Goal: Task Accomplishment & Management: Use online tool/utility

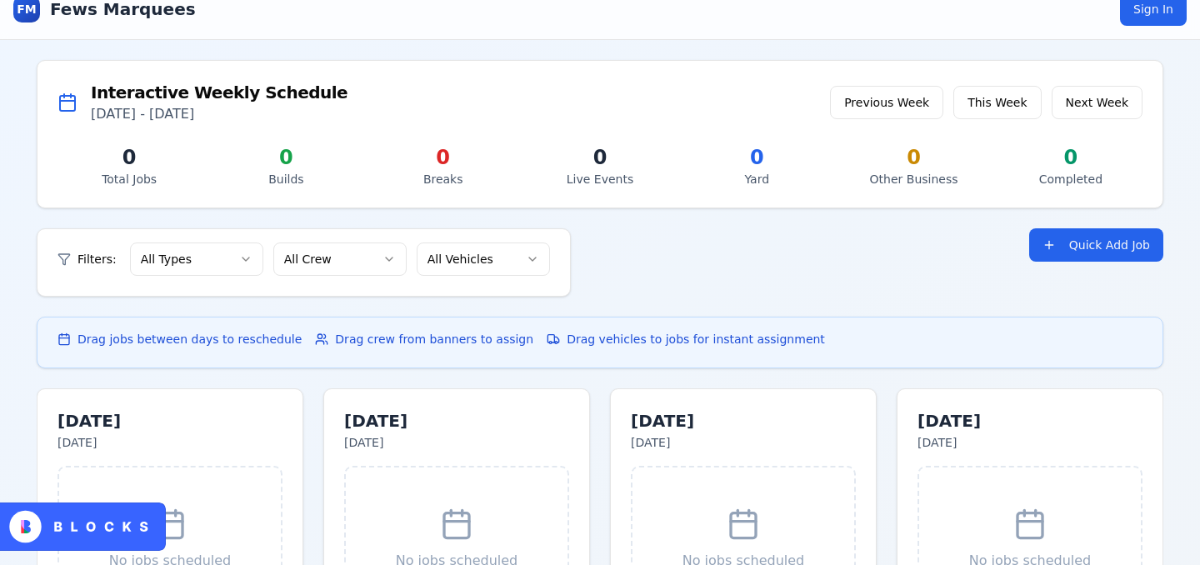
scroll to position [126, 0]
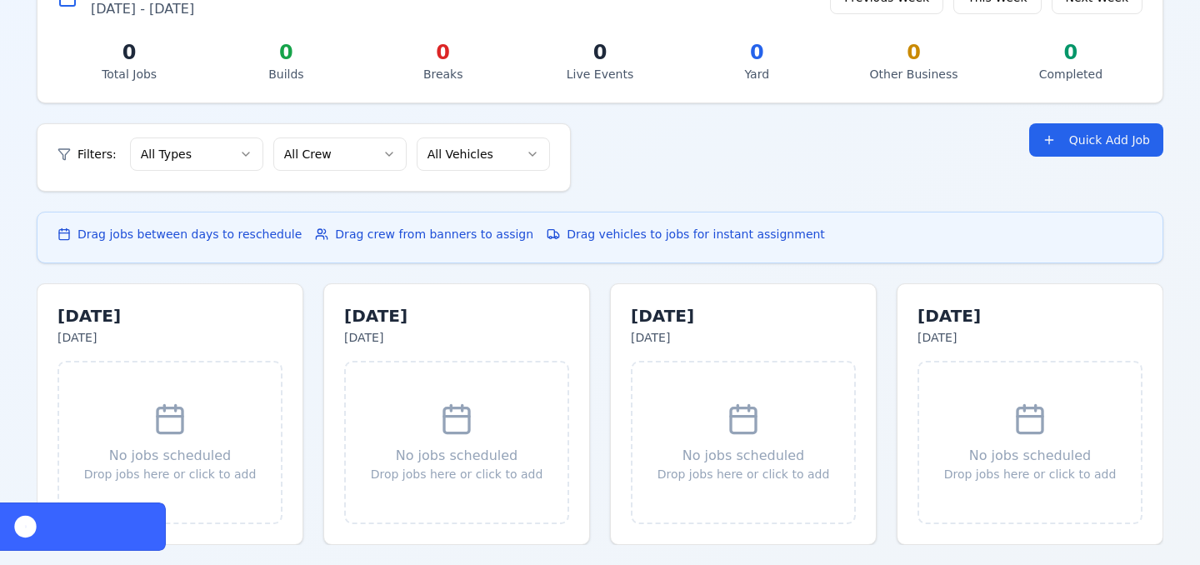
click at [143, 439] on div "No jobs scheduled Drop jobs here or click to add" at bounding box center [170, 442] width 225 height 163
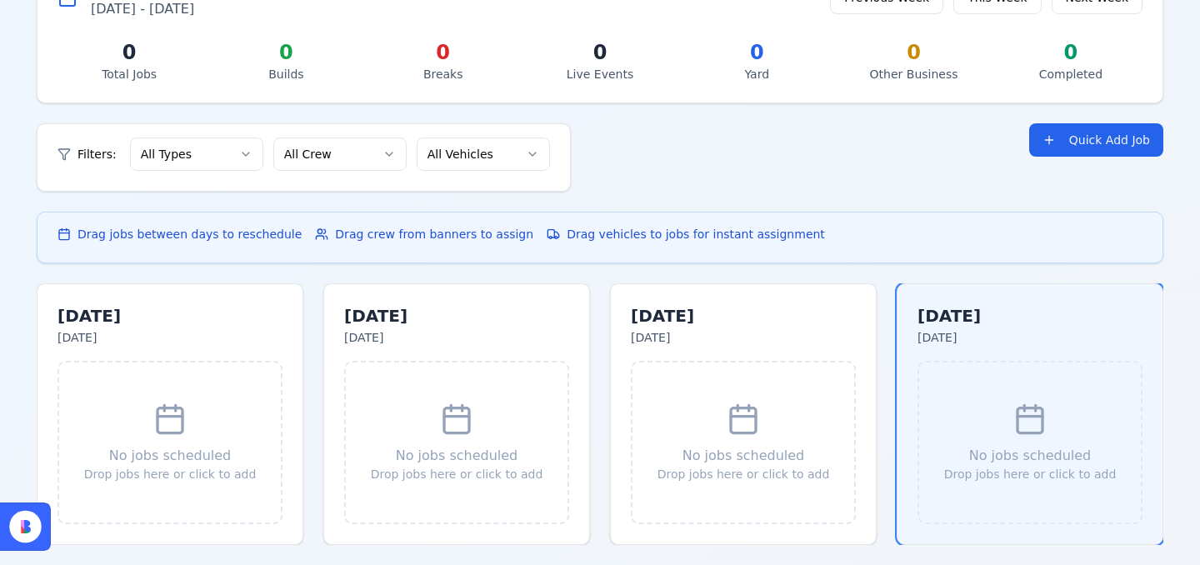
scroll to position [0, 0]
